Goal: Task Accomplishment & Management: Manage account settings

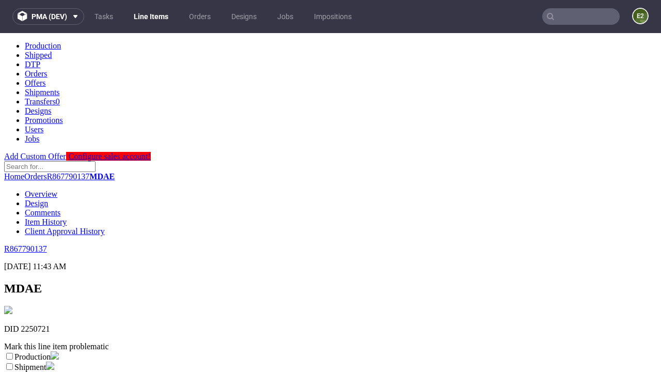
scroll to position [182, 0]
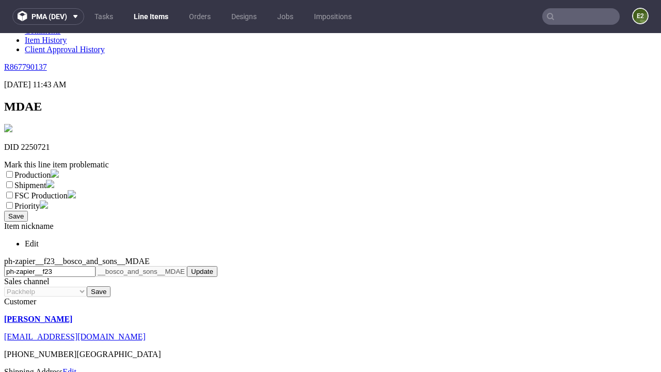
select select "dtp_ca_needed"
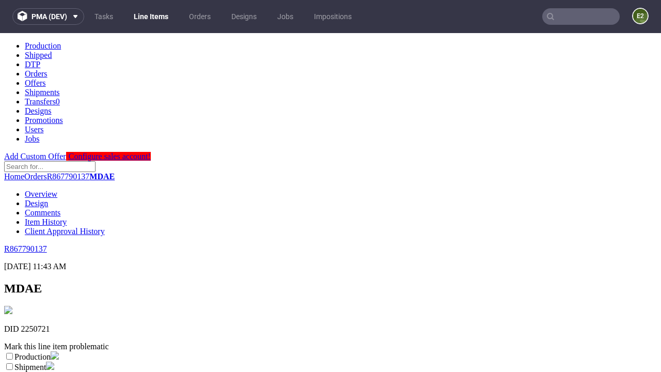
scroll to position [0, 0]
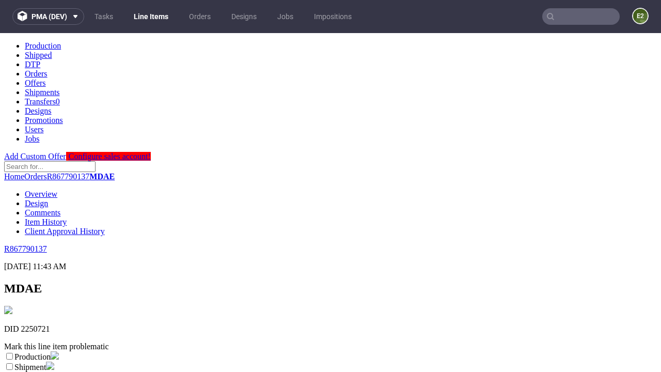
checkbox input "true"
